Goal: Answer question/provide support: Share knowledge or assist other users

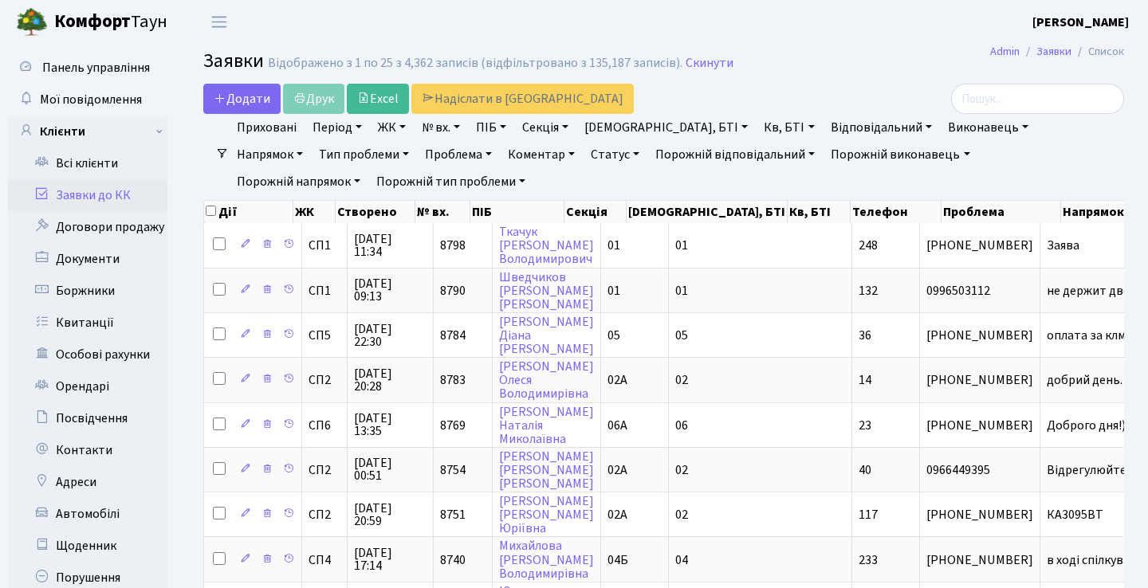
select select "25"
click at [116, 195] on link "Заявки до КК" at bounding box center [87, 195] width 159 height 32
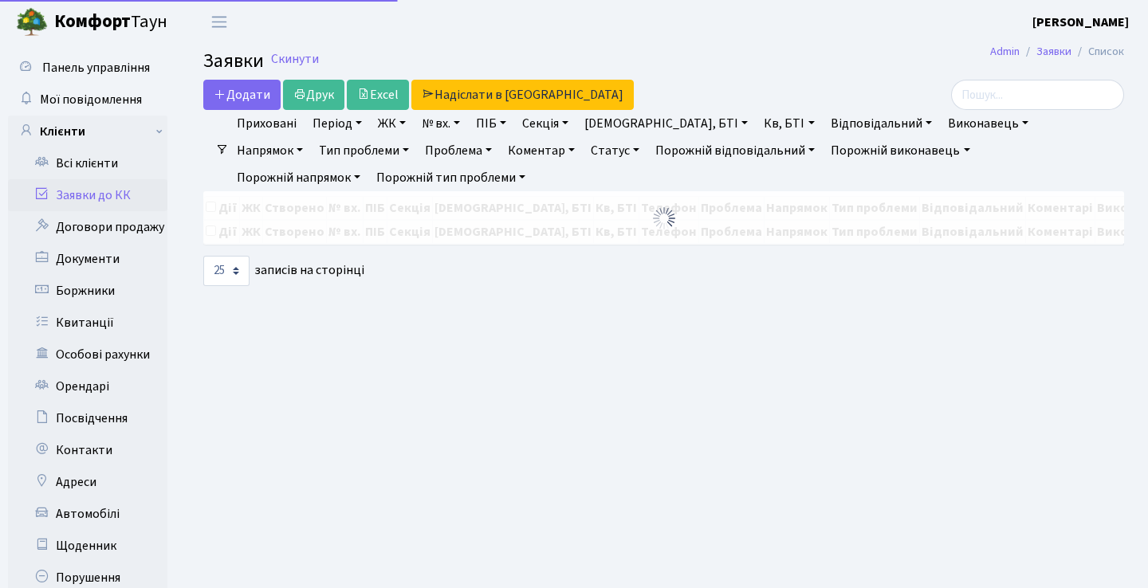
select select "25"
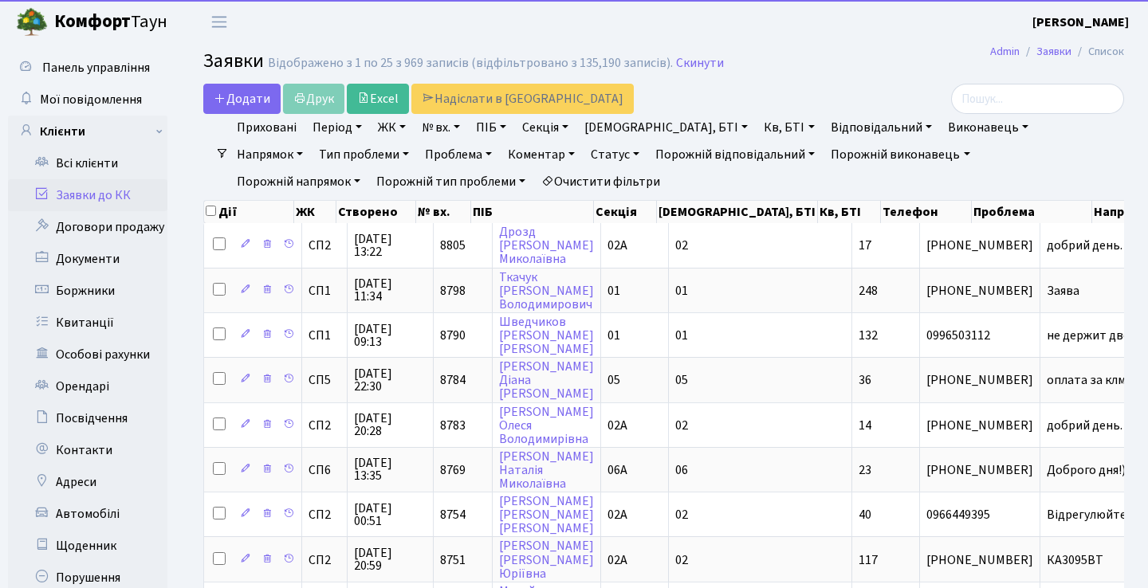
select select "25"
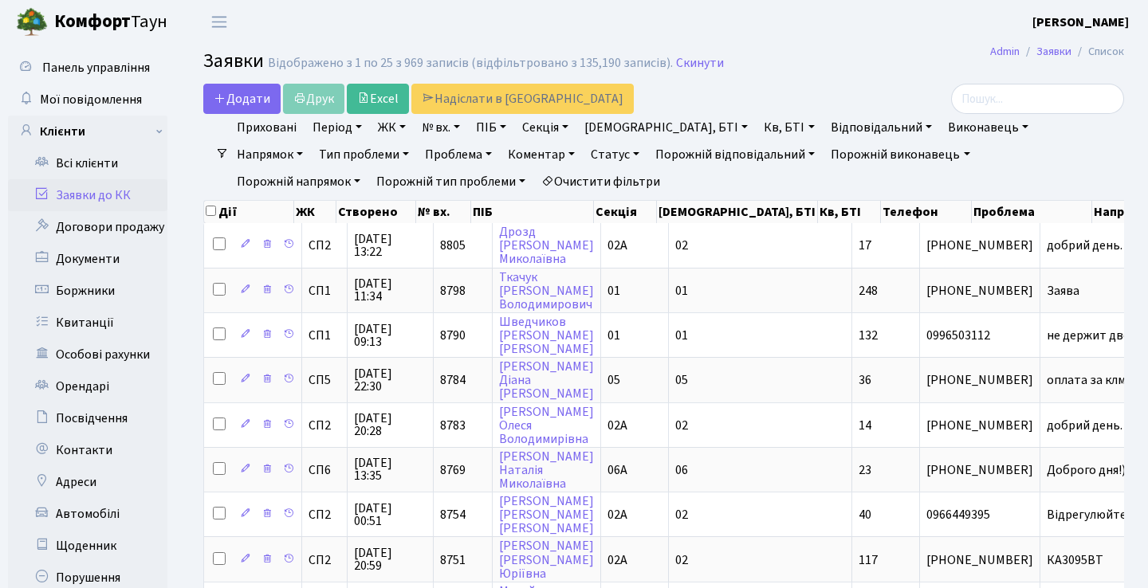
click at [106, 205] on link "Заявки до КК" at bounding box center [87, 195] width 159 height 32
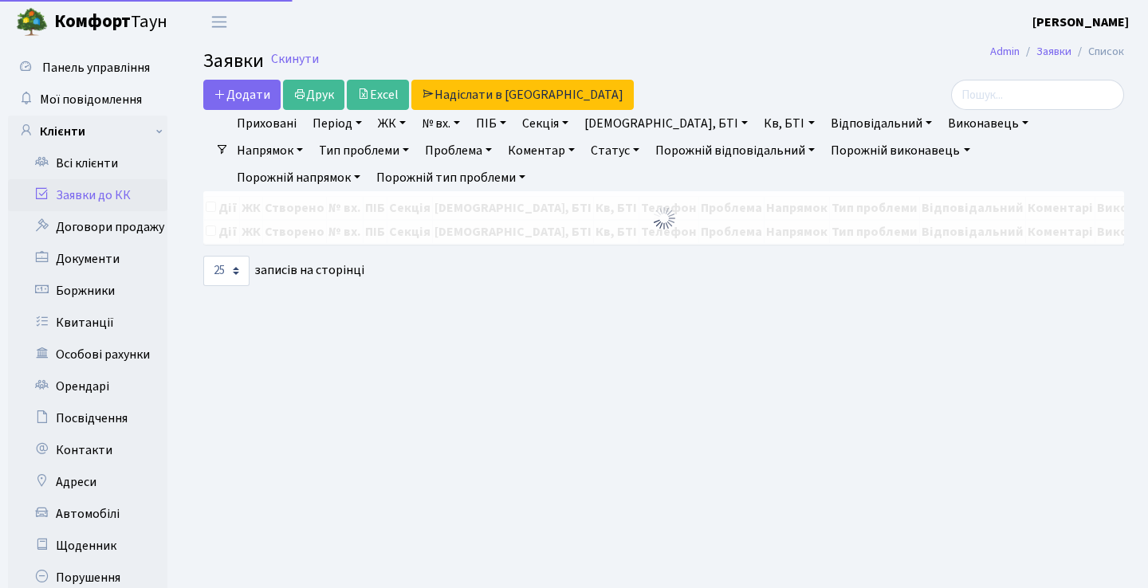
select select "25"
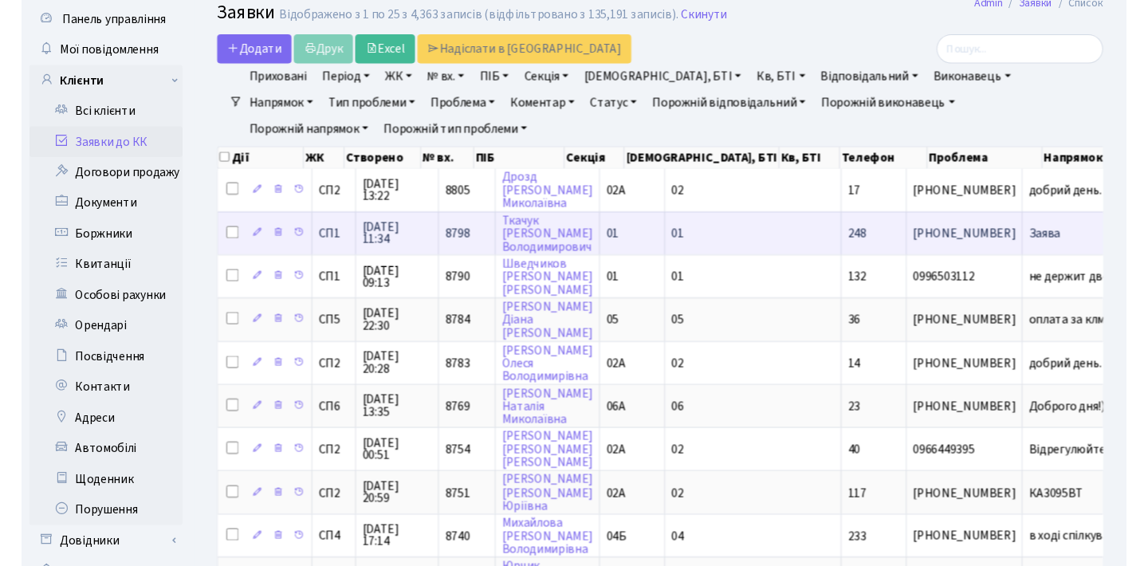
scroll to position [49, 0]
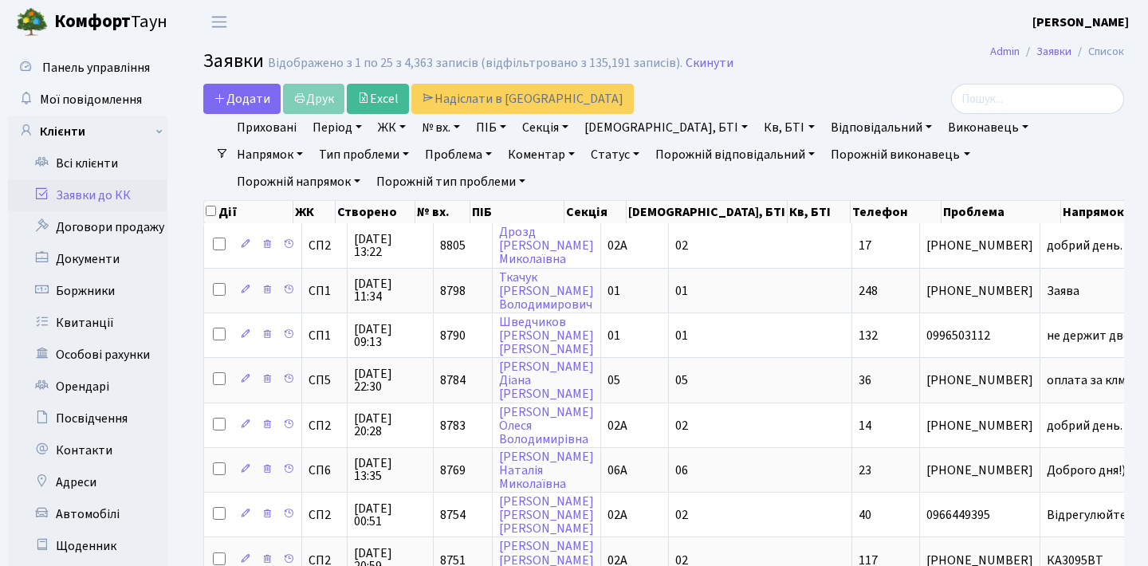
select select "25"
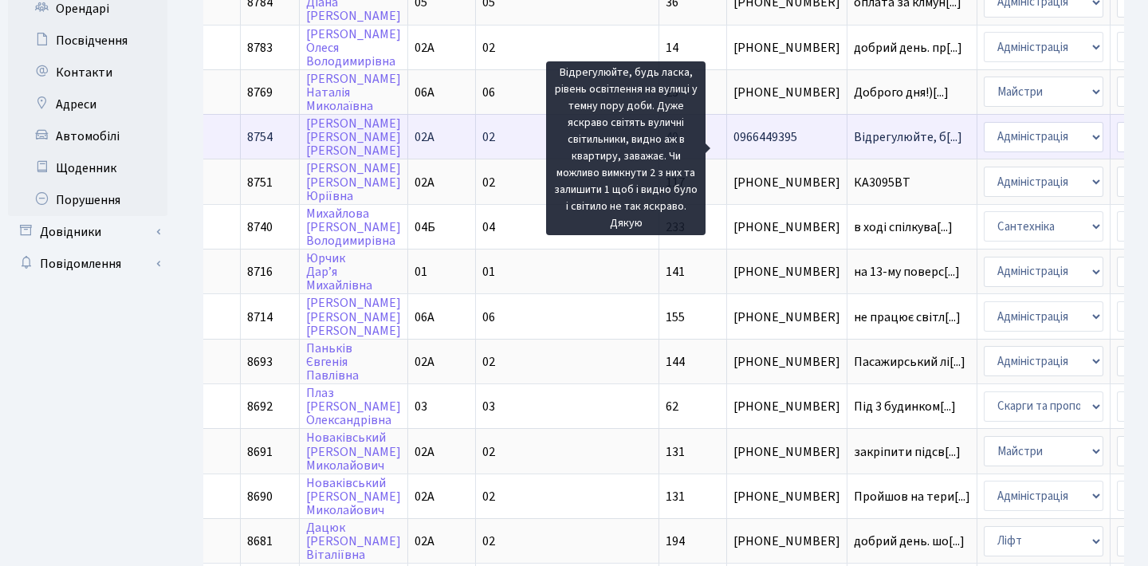
click at [854, 146] on span "Відрегулюйте, б[...]" at bounding box center [908, 137] width 108 height 18
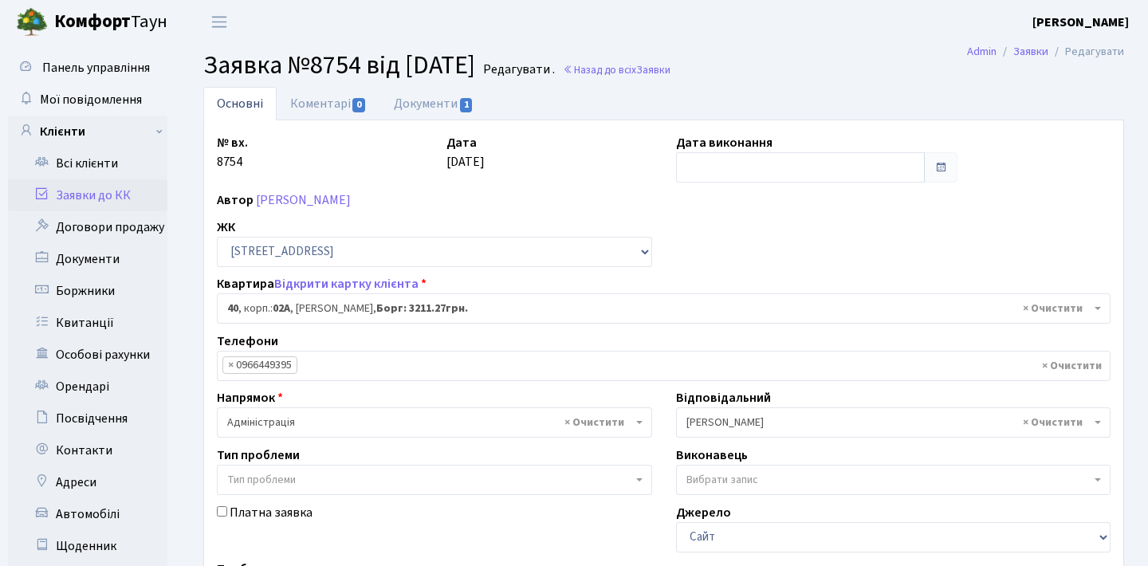
select select "20290"
click at [428, 105] on link "Документи 1" at bounding box center [433, 103] width 107 height 33
select select "25"
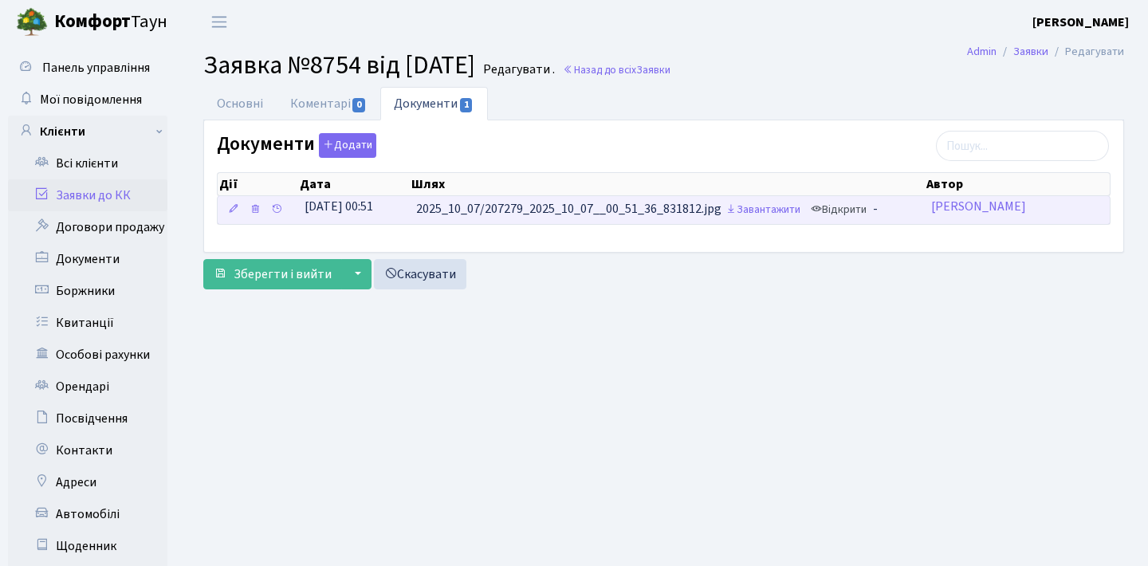
click at [852, 212] on link "Відкрити" at bounding box center [839, 210] width 64 height 25
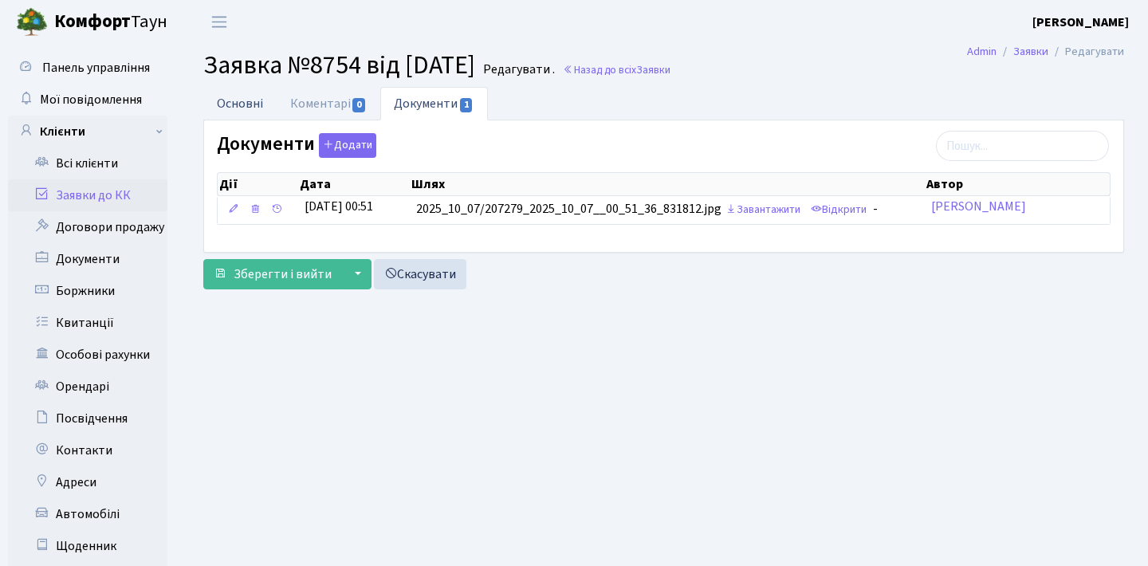
click at [261, 100] on link "Основні" at bounding box center [239, 103] width 73 height 33
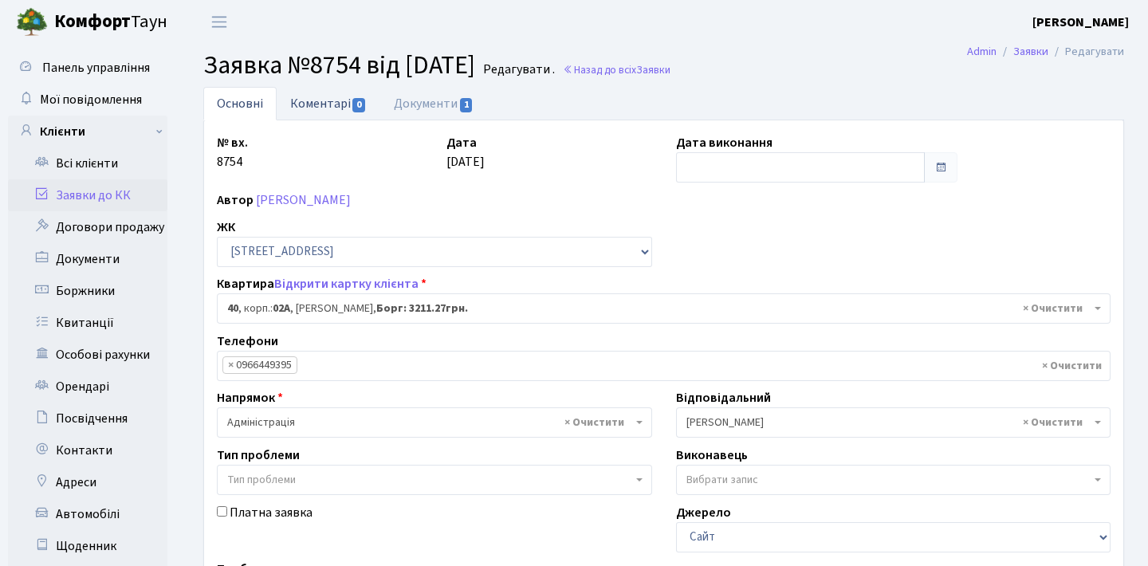
click at [319, 103] on link "Коментарі 0" at bounding box center [329, 103] width 104 height 33
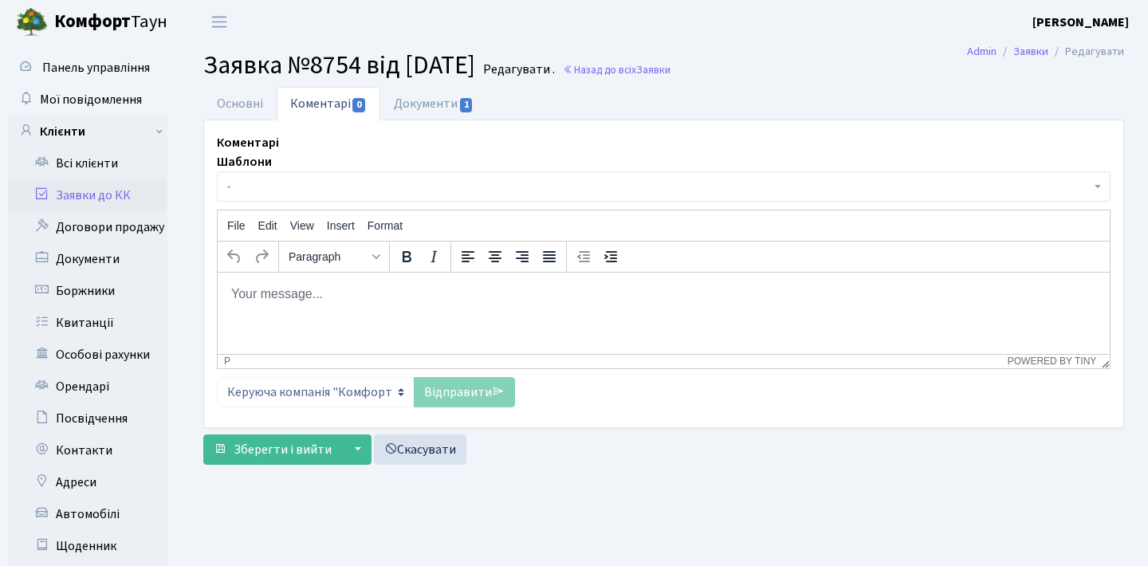
click at [382, 311] on html at bounding box center [664, 293] width 892 height 43
paste body "Rich Text Area. Press ALT-0 for help."
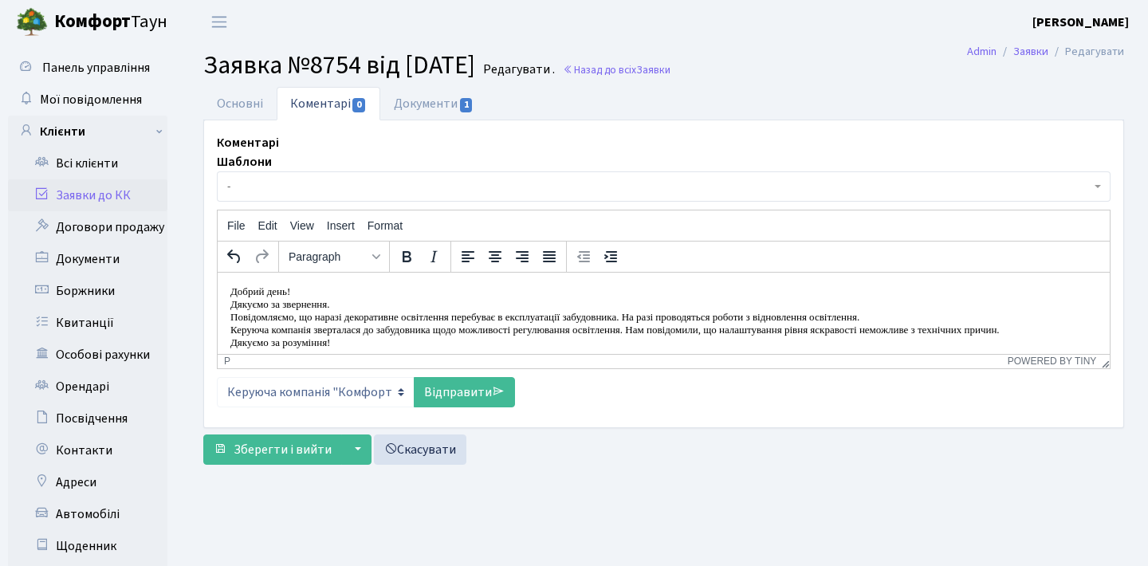
click at [231, 304] on p "Дякуємо за звернення." at bounding box center [663, 303] width 867 height 13
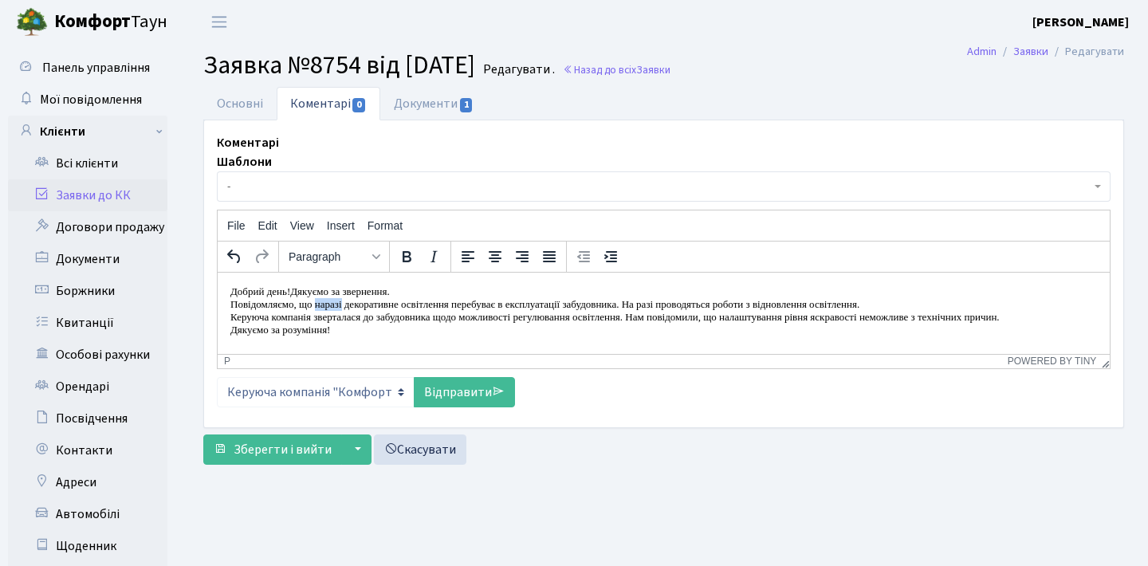
drag, startPoint x: 356, startPoint y: 301, endPoint x: 327, endPoint y: 301, distance: 28.7
click at [327, 301] on p "Повідомляємо, що наразі декоративне освітлення перебуває в експлуатації забудов…" at bounding box center [663, 303] width 867 height 13
click at [231, 305] on p "Повідомляємо, що декоративне освітлення перебуває в експлуатації забудовника. Н…" at bounding box center [663, 303] width 867 height 13
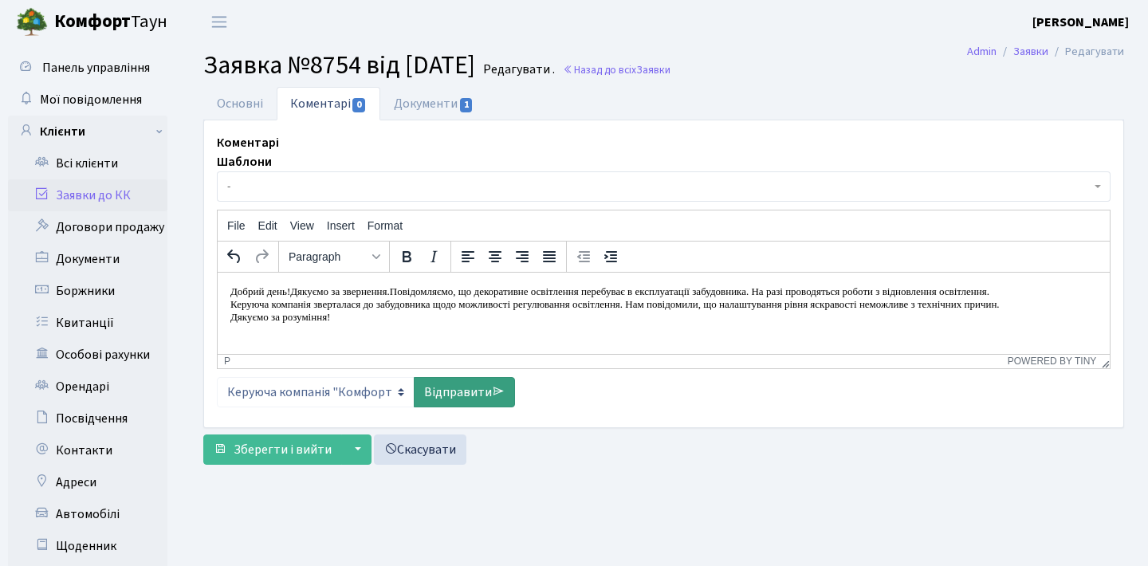
click at [451, 384] on link "Відправити" at bounding box center [464, 392] width 101 height 30
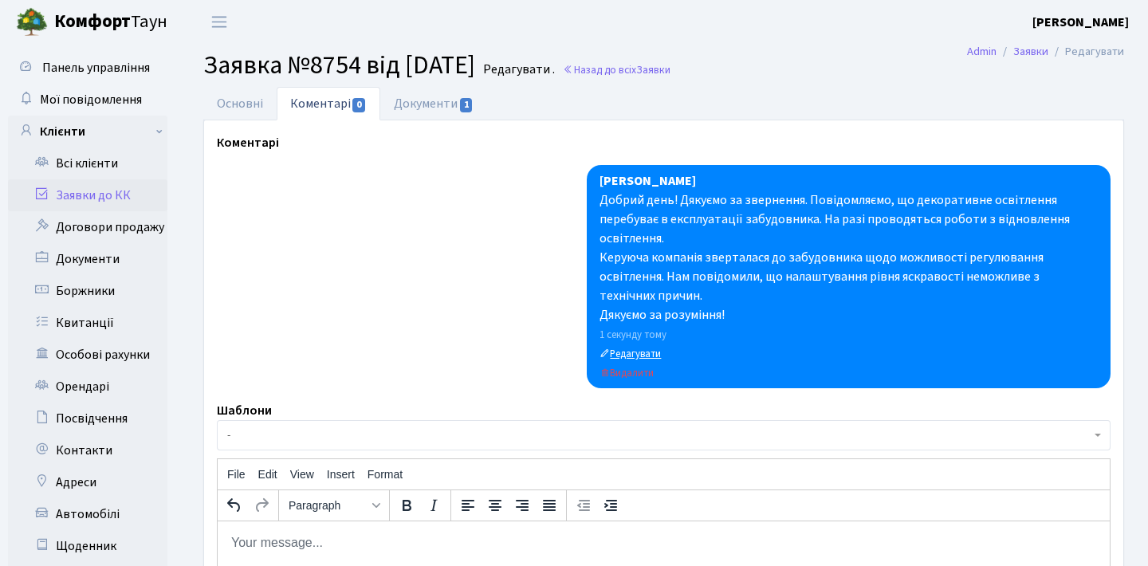
click at [639, 360] on small "Редагувати" at bounding box center [630, 354] width 61 height 14
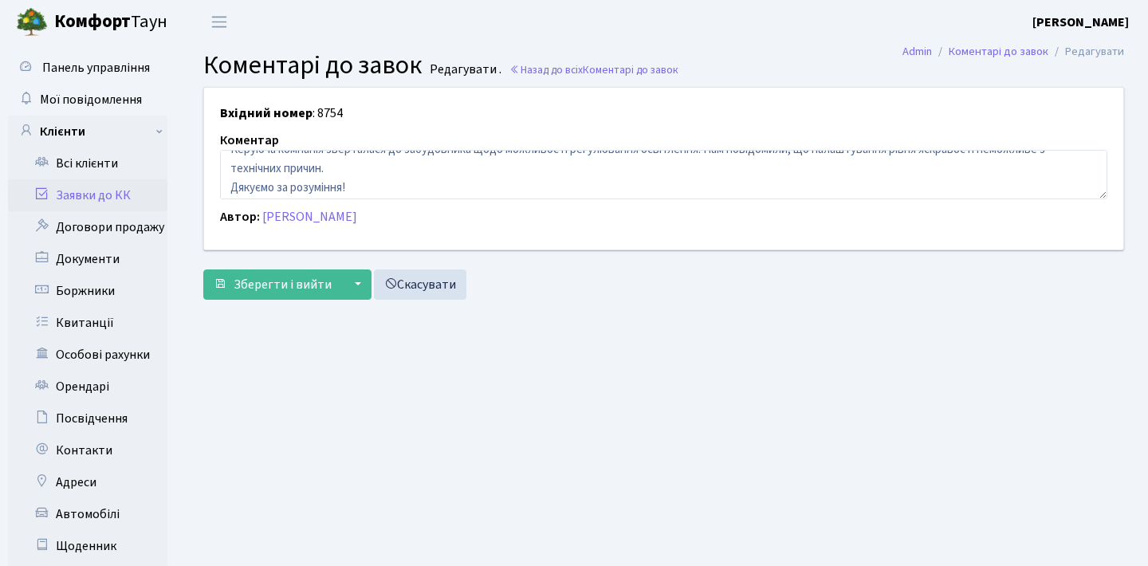
scroll to position [55, 0]
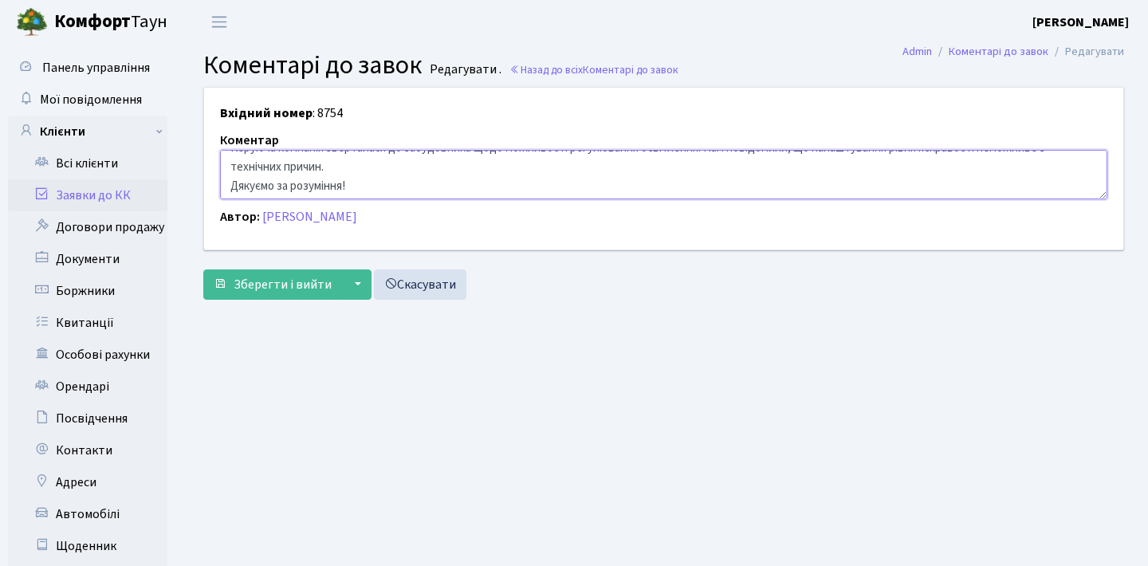
drag, startPoint x: 375, startPoint y: 171, endPoint x: 224, endPoint y: 163, distance: 150.9
click at [226, 164] on textarea "Добрий день! Дякуємо за звернення. Повідомляємо, що декоративне освітлення пере…" at bounding box center [664, 174] width 888 height 49
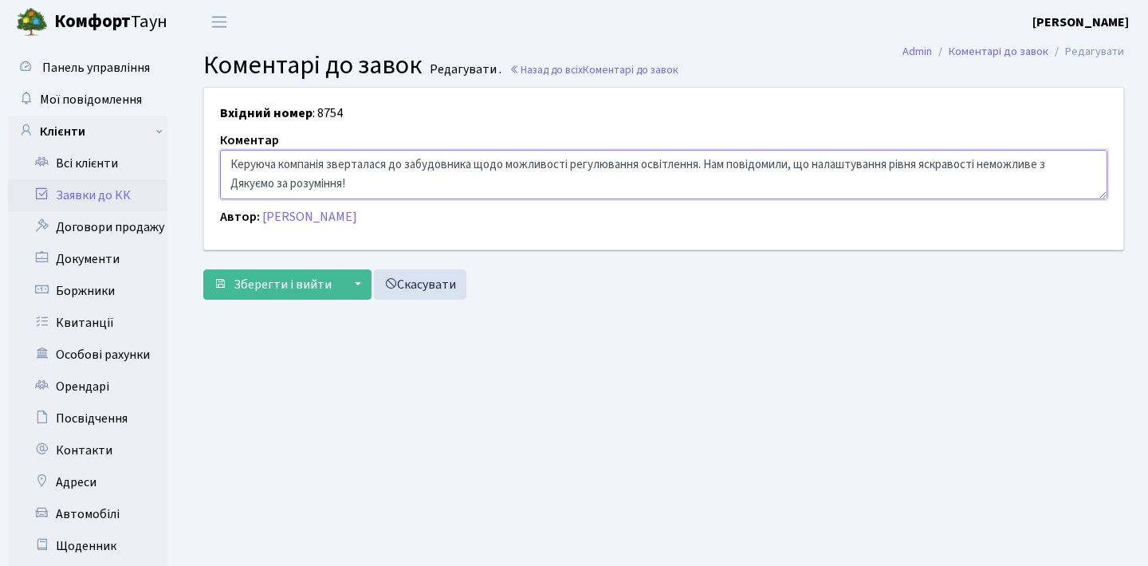
scroll to position [38, 0]
type textarea "Добрий день! Дякуємо за звернення. Повідомляємо, що декоративне освітлення пере…"
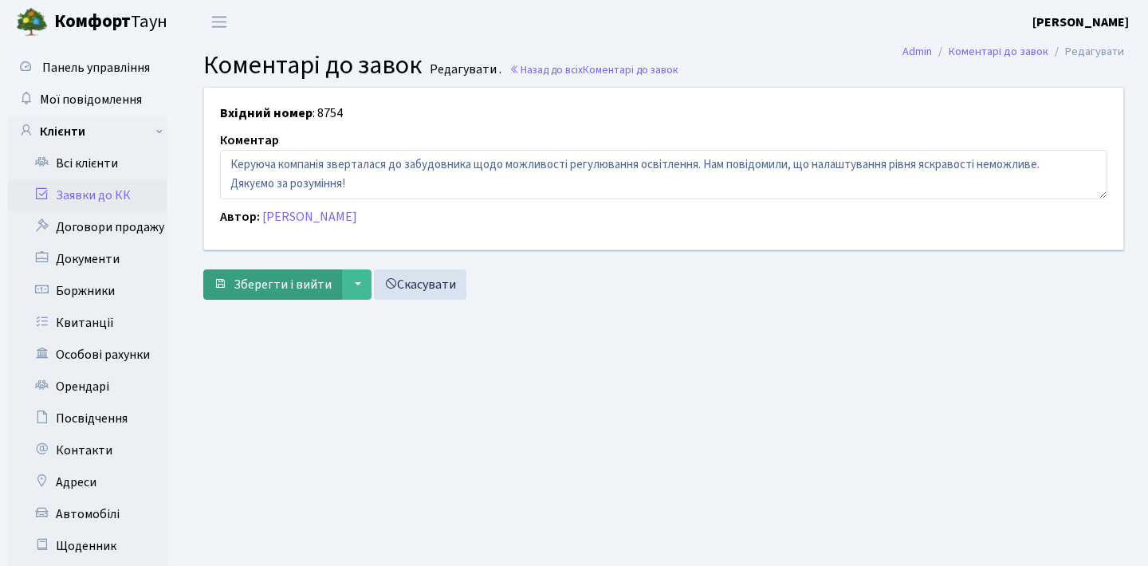
click at [254, 289] on span "Зберегти і вийти" at bounding box center [283, 285] width 98 height 18
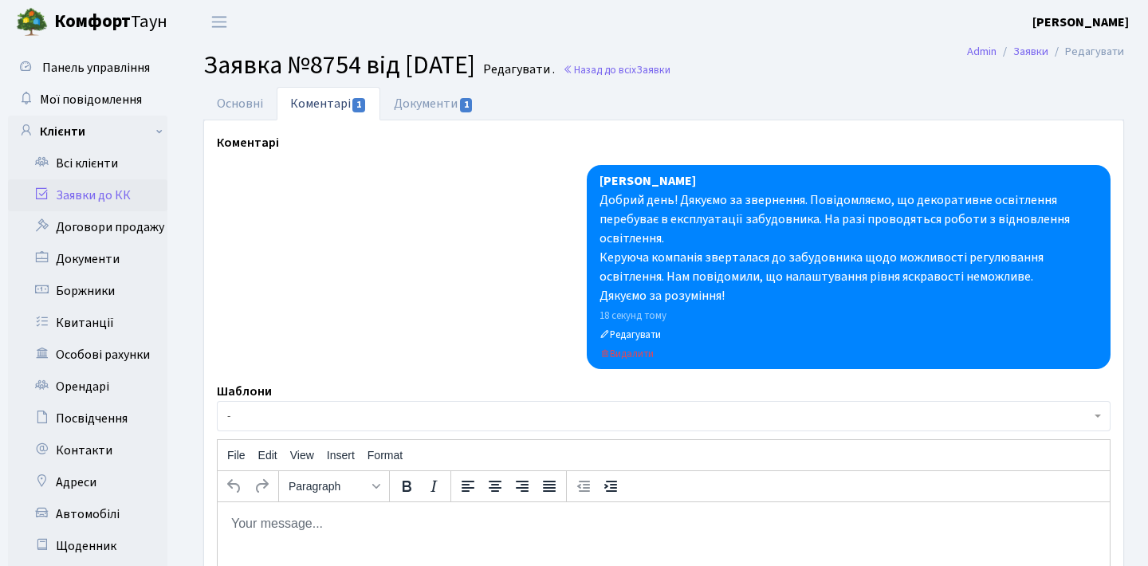
click at [129, 189] on link "Заявки до КК" at bounding box center [87, 195] width 159 height 32
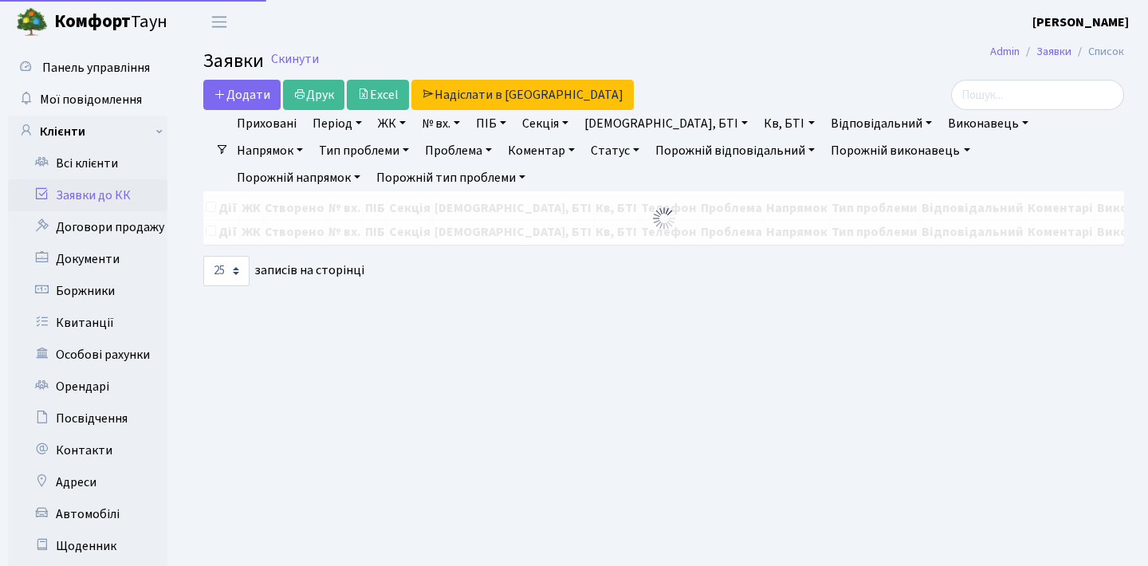
select select "25"
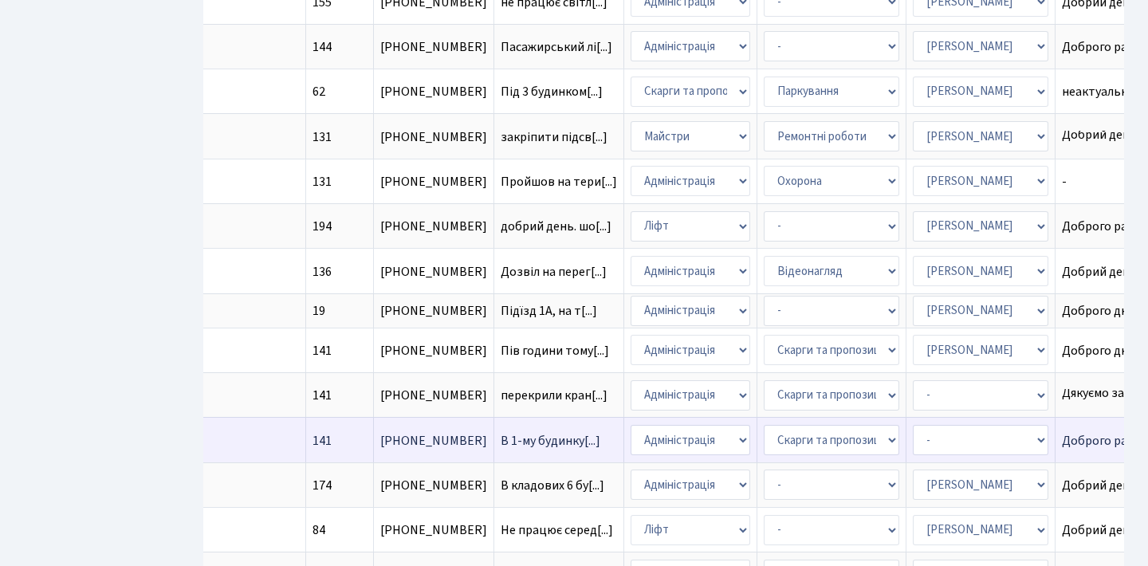
scroll to position [771, 0]
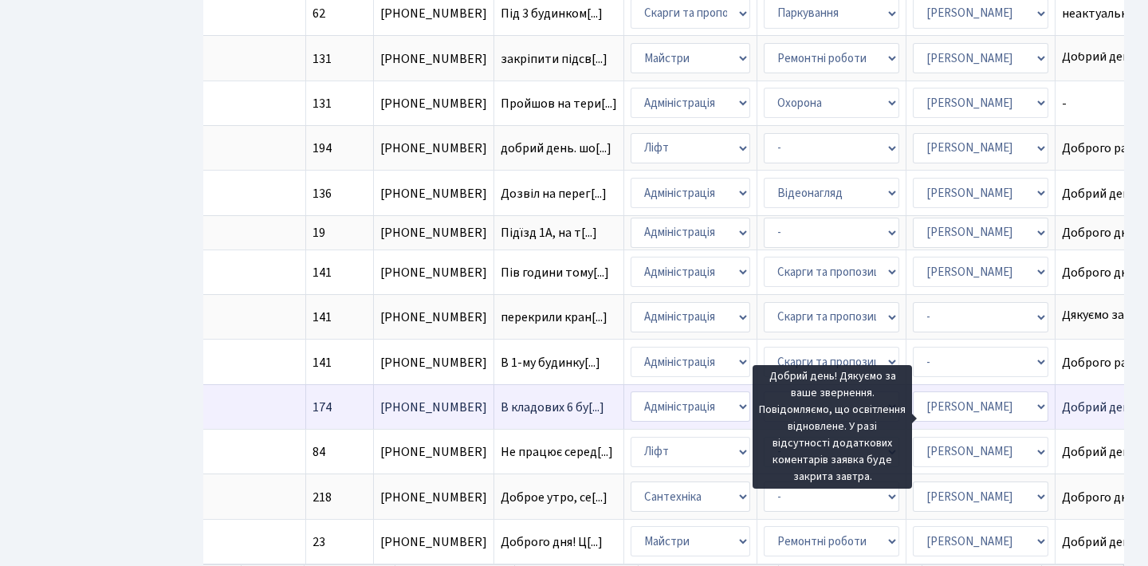
click at [1062, 416] on span "Добрий день! Дя[...]" at bounding box center [1117, 408] width 111 height 18
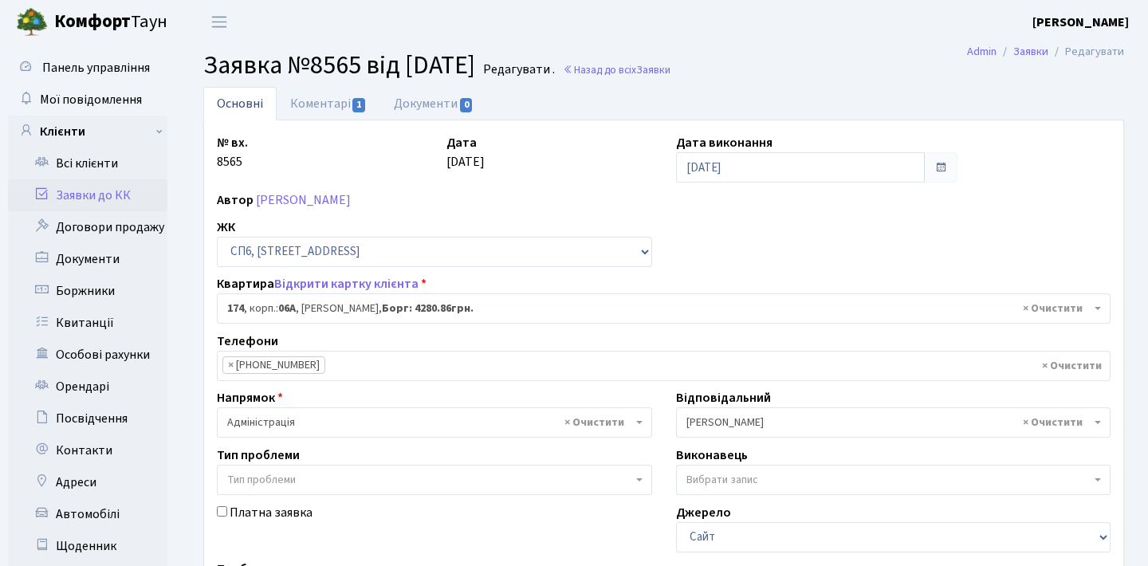
select select "21842"
click at [365, 111] on link "Коментарі 1" at bounding box center [329, 103] width 104 height 33
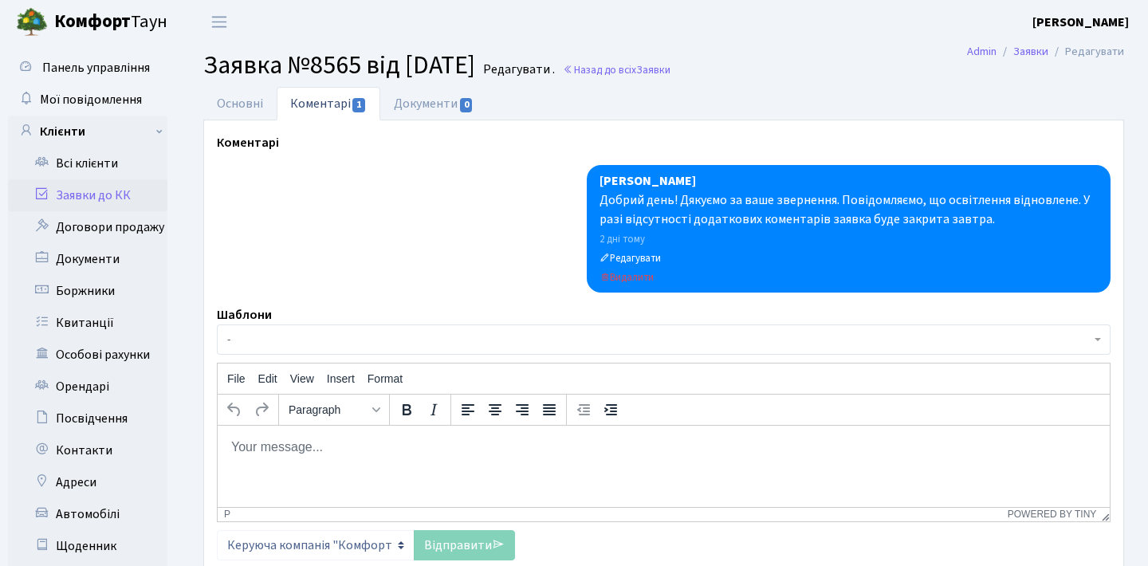
drag, startPoint x: 996, startPoint y: 218, endPoint x: 1013, endPoint y: 211, distance: 18.7
click at [1011, 214] on div "Добрий день! Дякуємо за ваше звернення. Повідомляємо, що освітлення відновлене.…" at bounding box center [849, 210] width 498 height 38
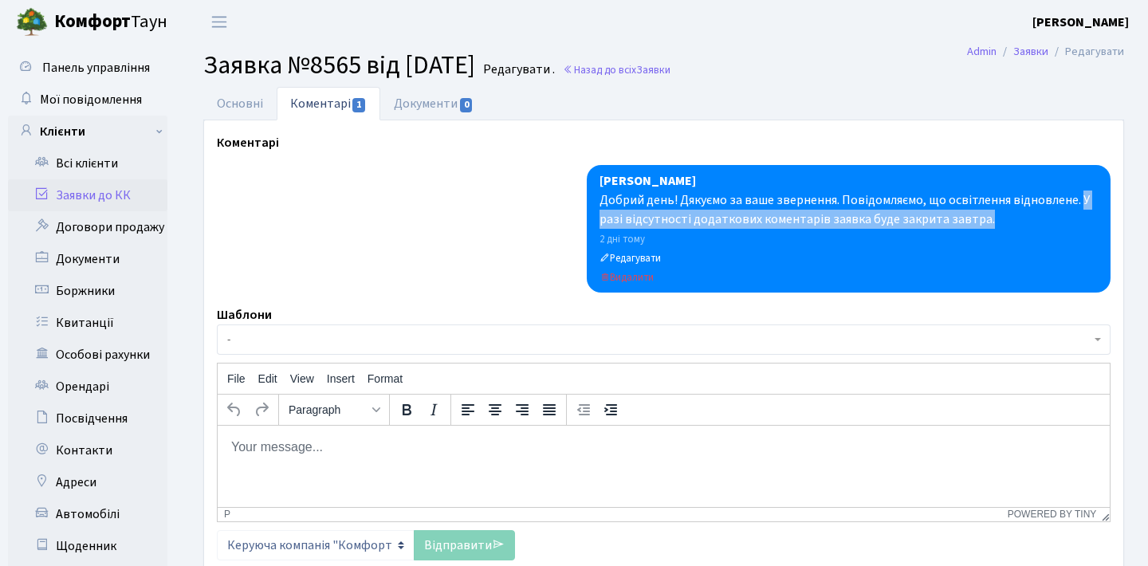
drag, startPoint x: 1023, startPoint y: 214, endPoint x: 1080, endPoint y: 197, distance: 59.0
click at [1080, 197] on div "Добрий день! Дякуємо за ваше звернення. Повідомляємо, що освітлення відновлене.…" at bounding box center [849, 210] width 498 height 38
copy div "У разі відсутності додаткових коментарів заявка буде закрита завтра."
click at [90, 187] on link "Заявки до КК" at bounding box center [87, 195] width 159 height 32
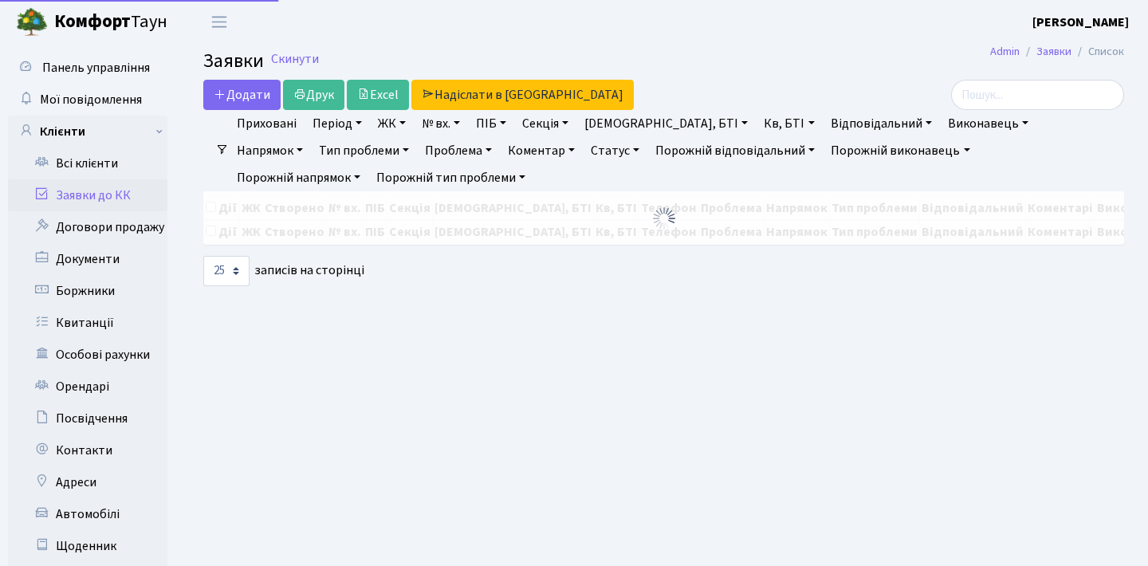
select select "25"
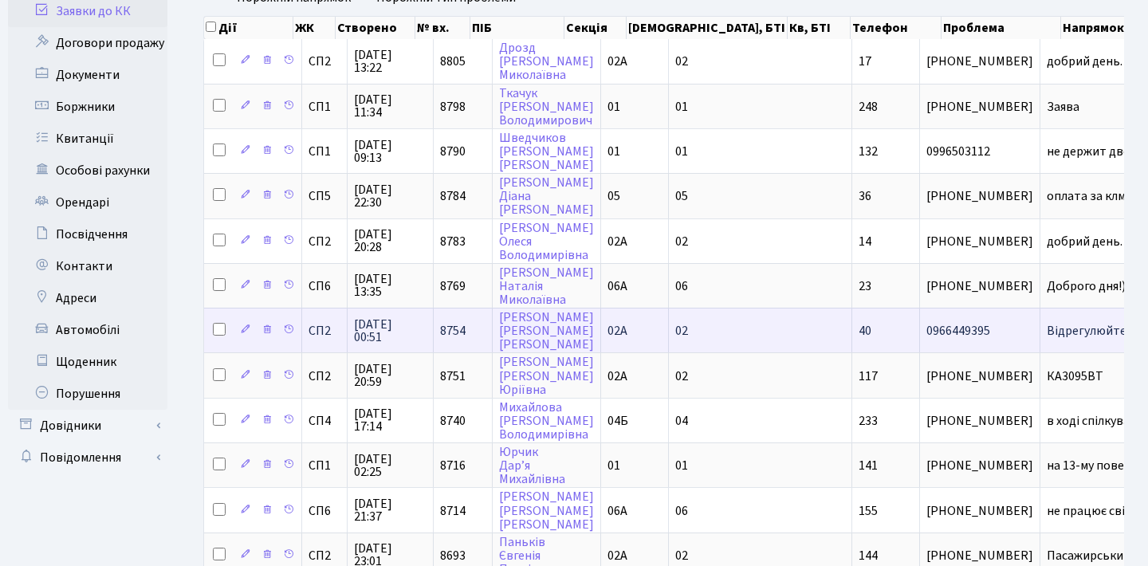
scroll to position [198, 0]
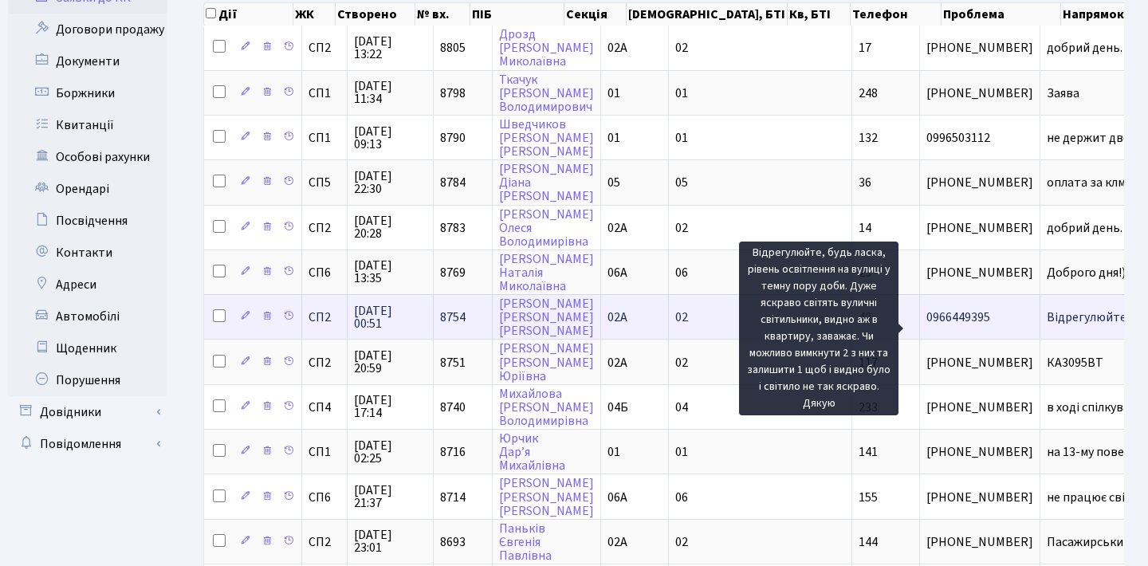
click at [1047, 326] on span "Відрегулюйте, б[...]" at bounding box center [1101, 318] width 108 height 18
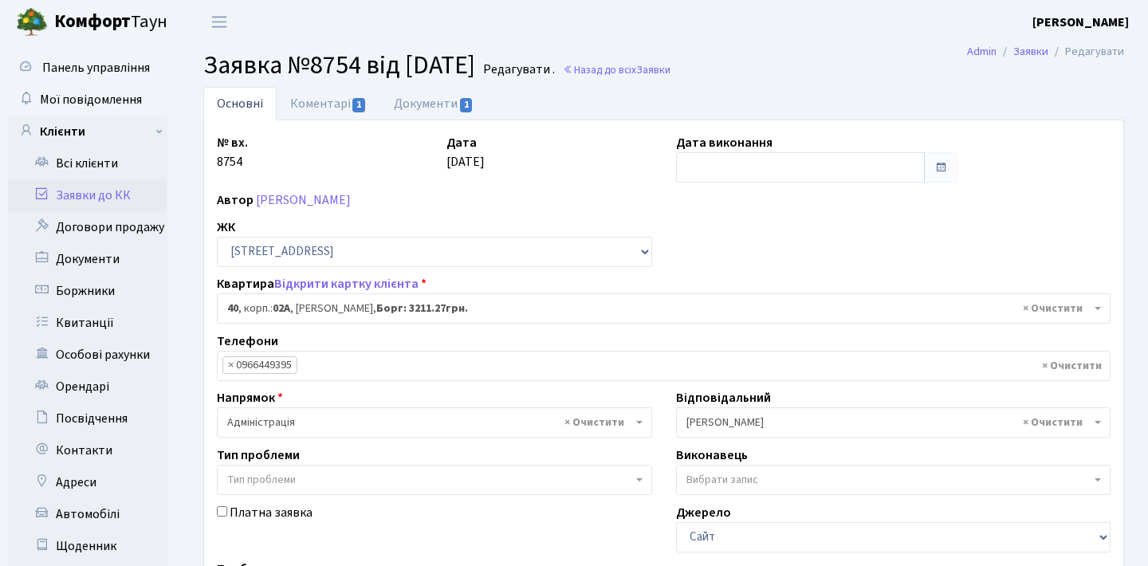
select select "20290"
click at [352, 109] on span "1" at bounding box center [358, 105] width 13 height 14
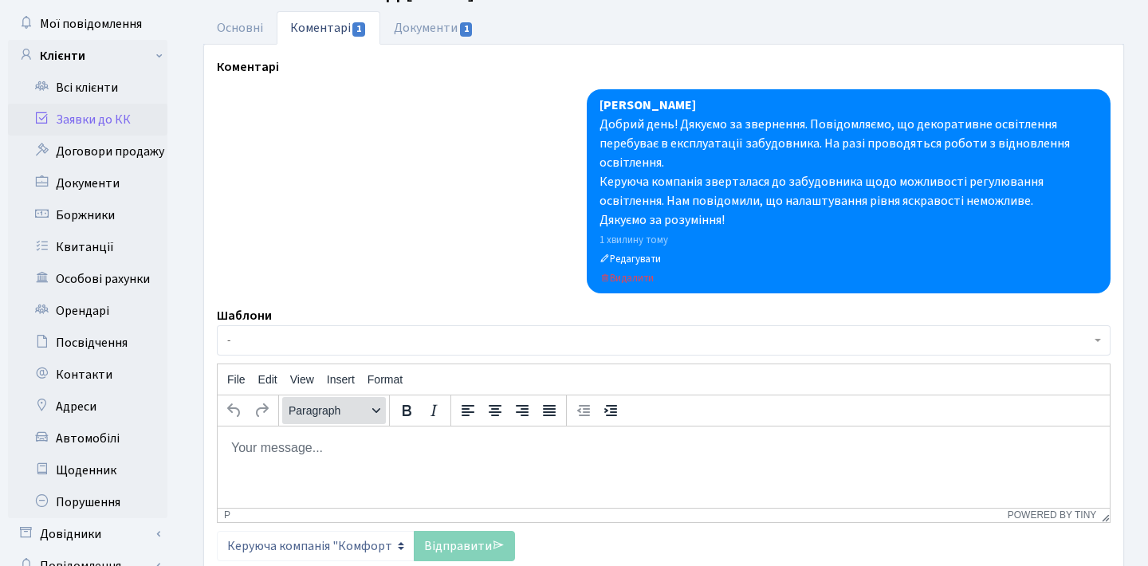
scroll to position [77, 0]
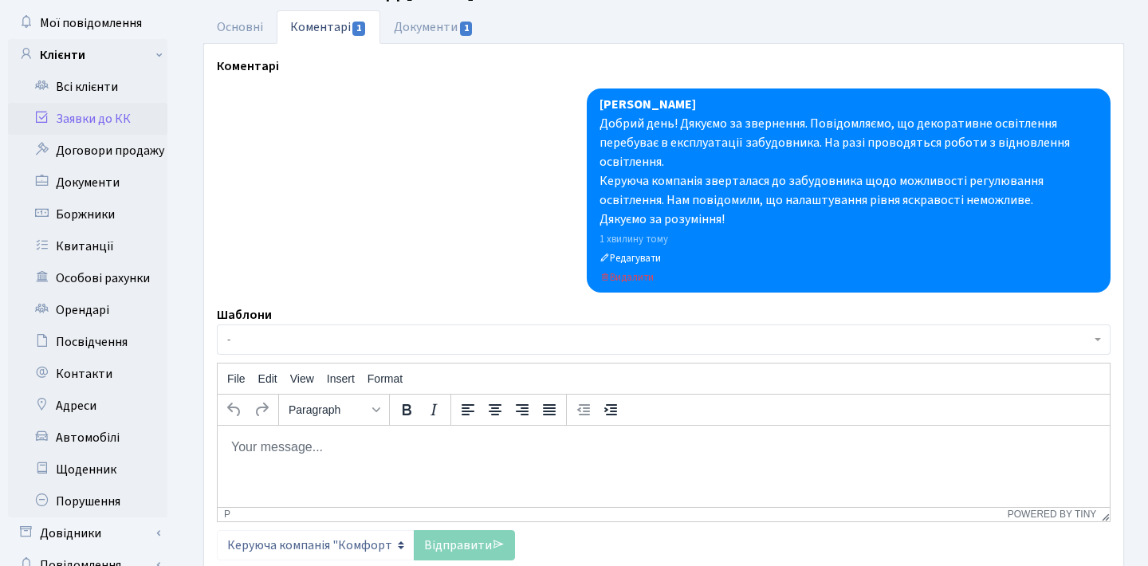
click at [357, 458] on html at bounding box center [664, 446] width 892 height 43
paste body "Rich Text Area. Press ALT-0 for help."
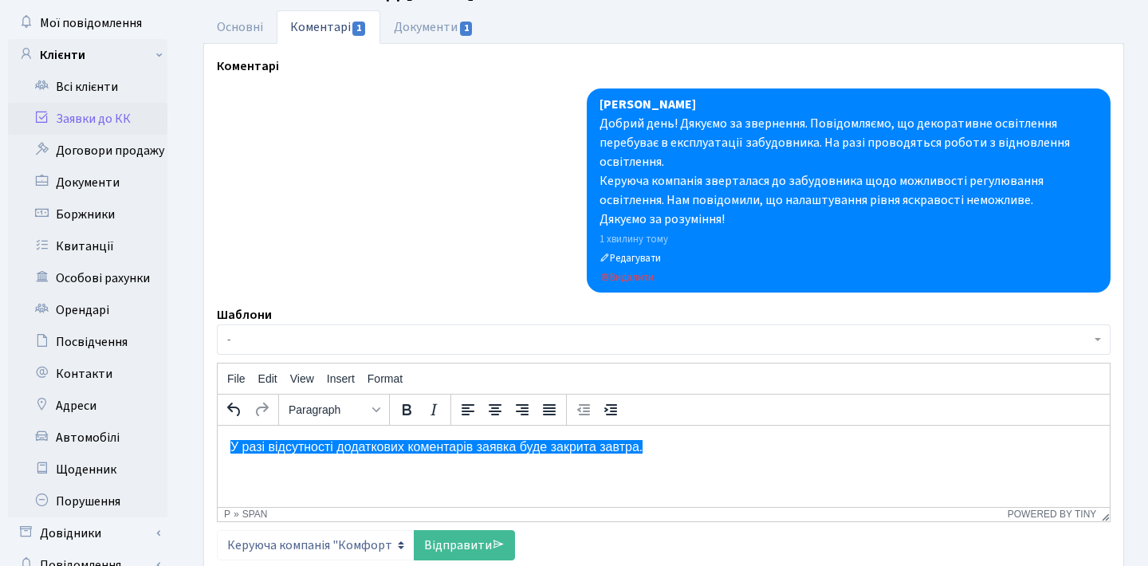
click at [482, 541] on link "Відправити" at bounding box center [464, 545] width 101 height 30
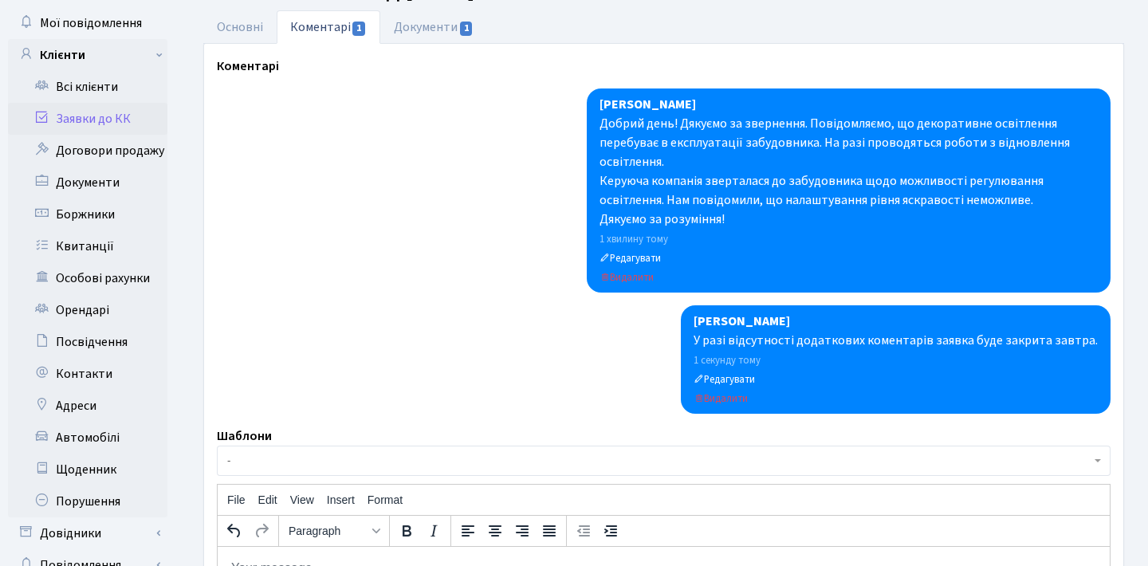
click at [105, 128] on link "Заявки до КК" at bounding box center [87, 119] width 159 height 32
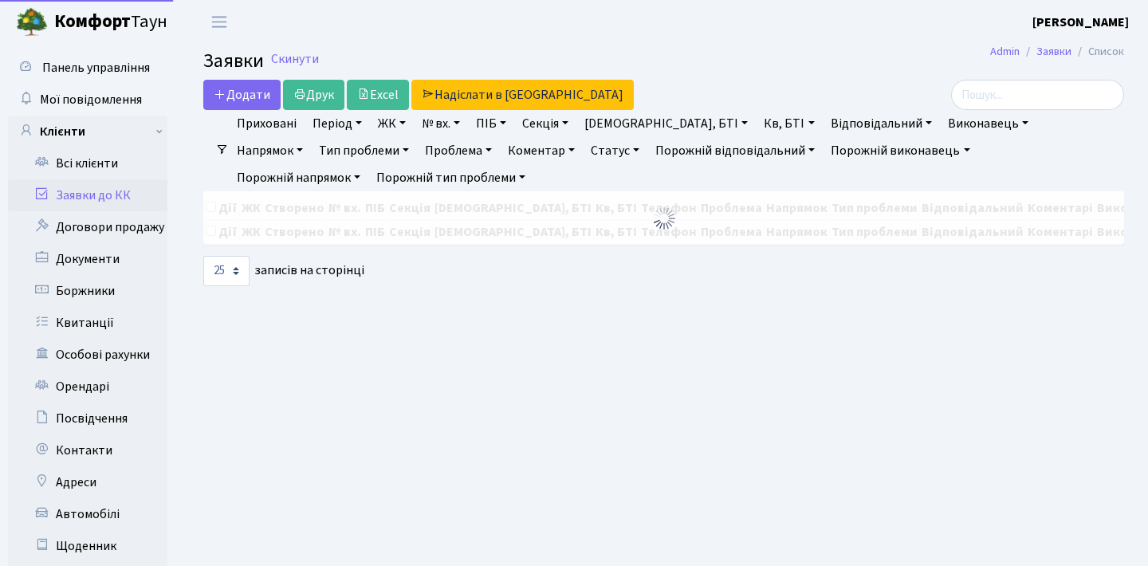
select select "25"
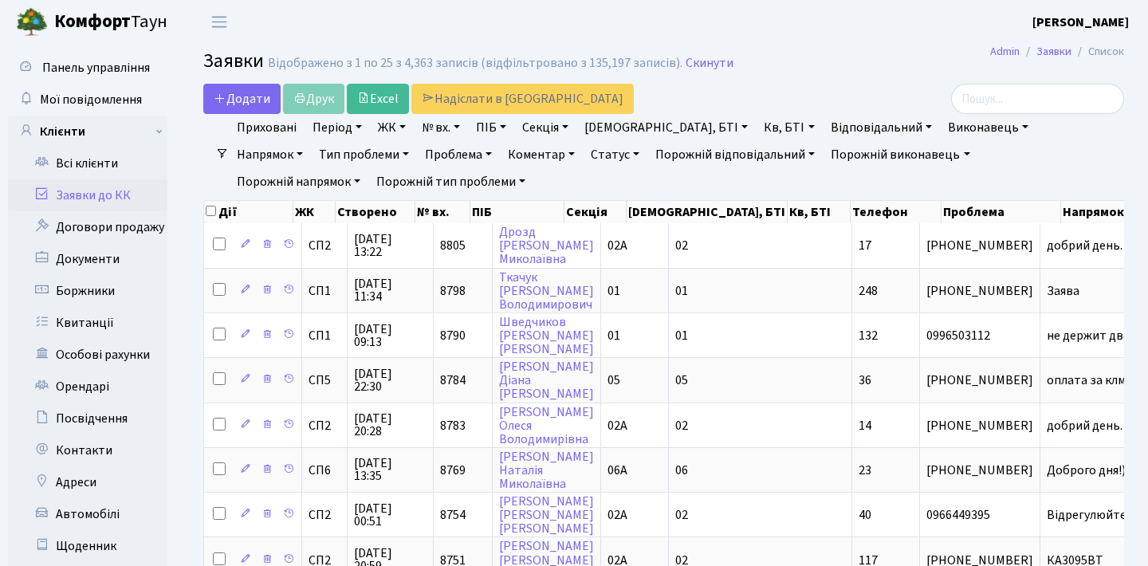
click at [848, 52] on h2 "Заявки Відображено з 1 по 25 з 4,363 записів (відфільтровано з 135,197 записів)…" at bounding box center [663, 63] width 921 height 27
click at [860, 214] on th "Телефон" at bounding box center [896, 212] width 91 height 22
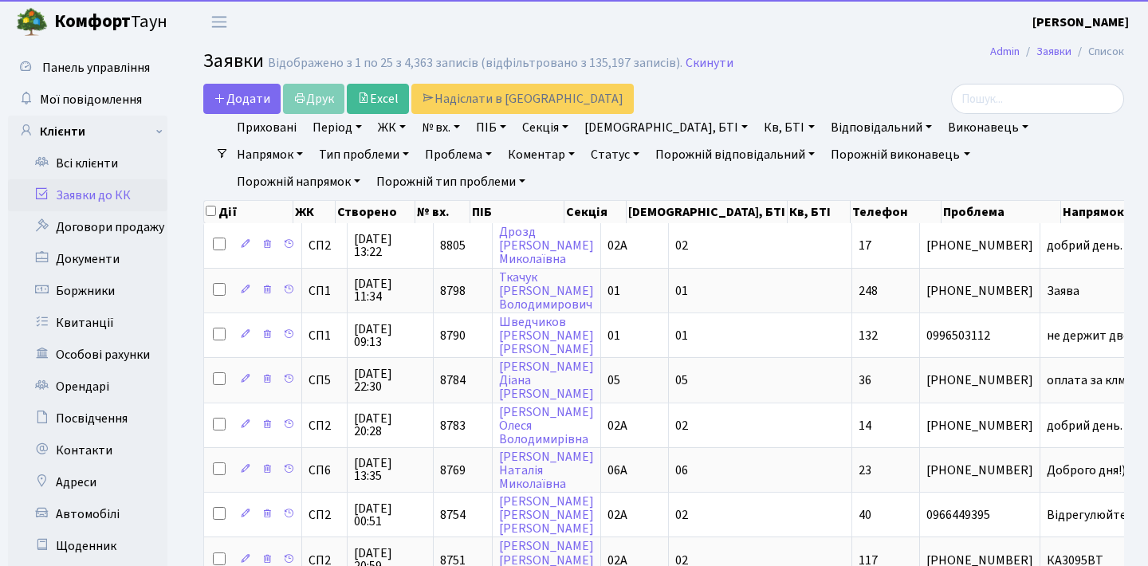
select select "25"
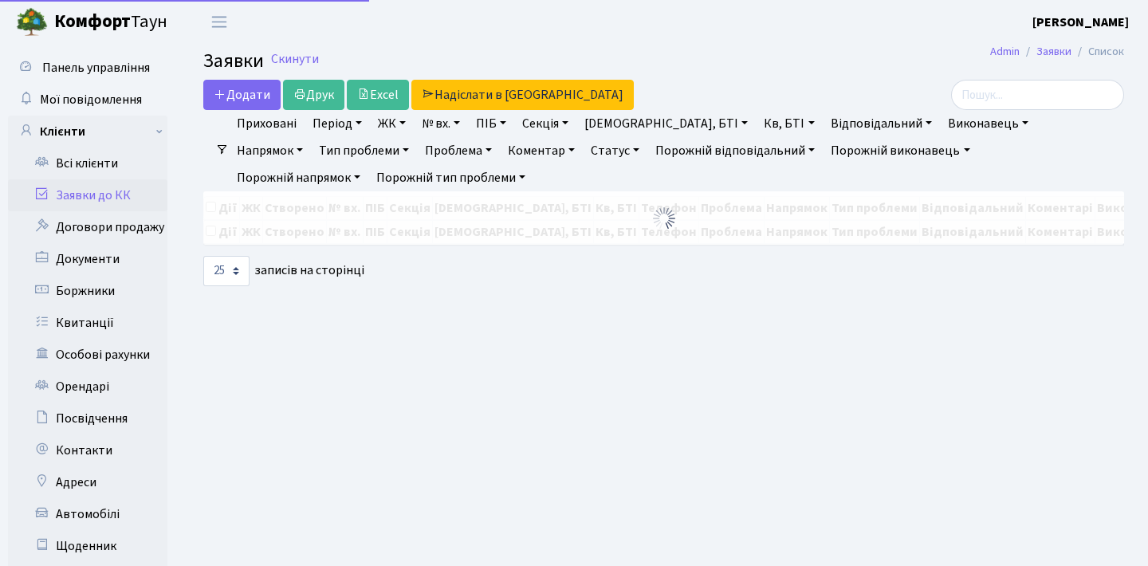
select select "25"
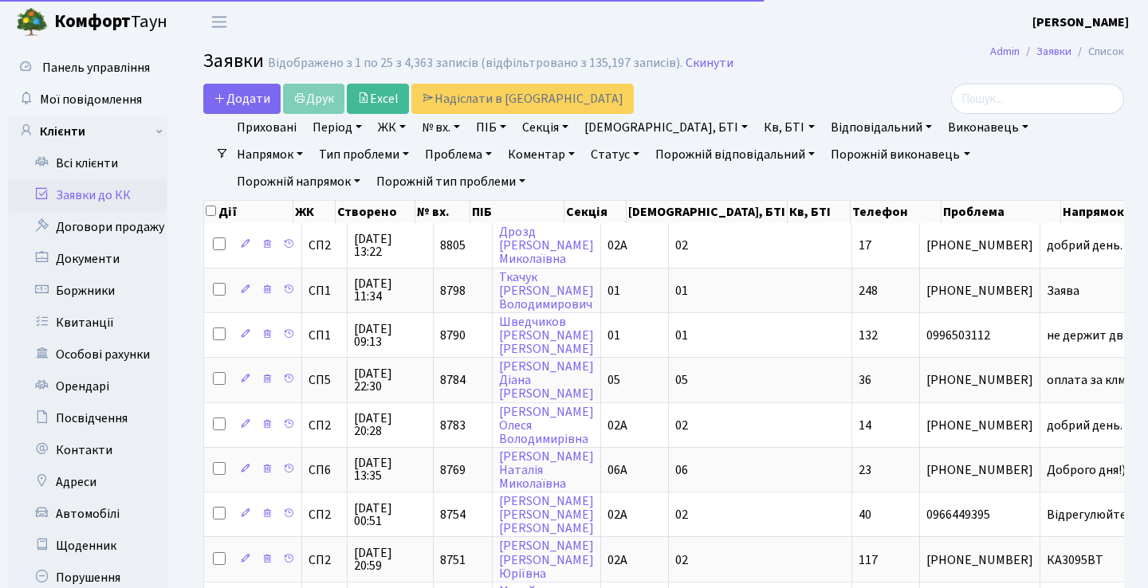
select select "25"
